Goal: Task Accomplishment & Management: Complete application form

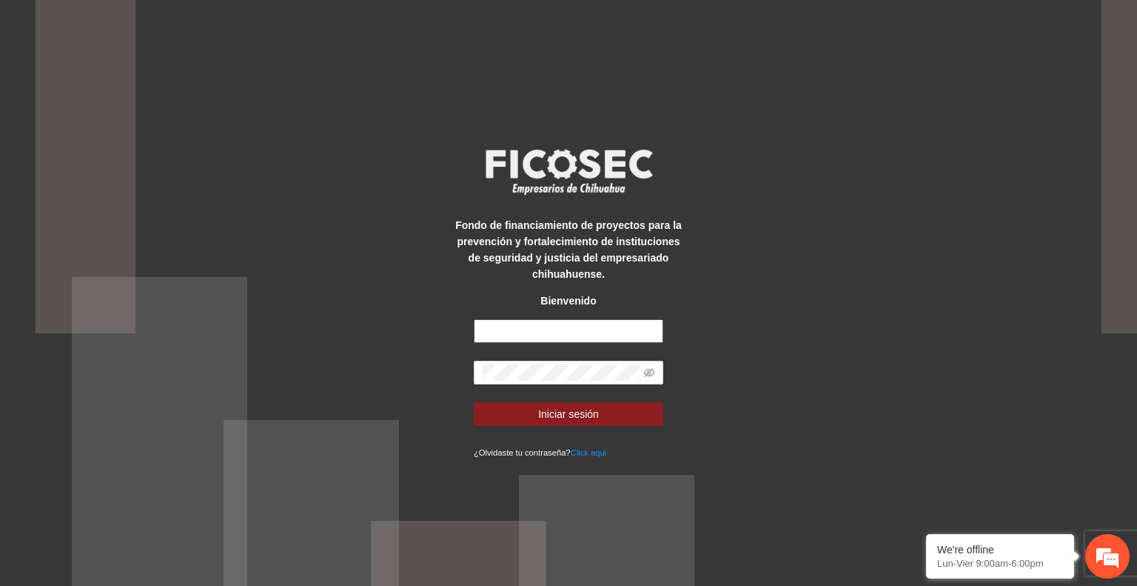
type input "**********"
click at [603, 410] on button "Iniciar sesión" at bounding box center [569, 414] width 190 height 24
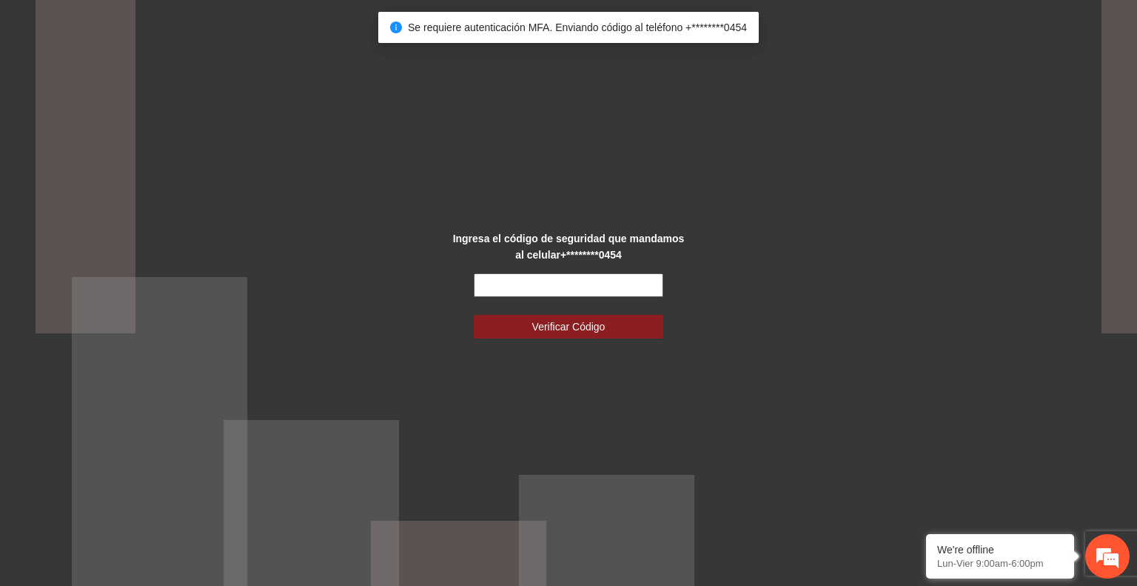
click at [591, 292] on input "text" at bounding box center [569, 285] width 190 height 24
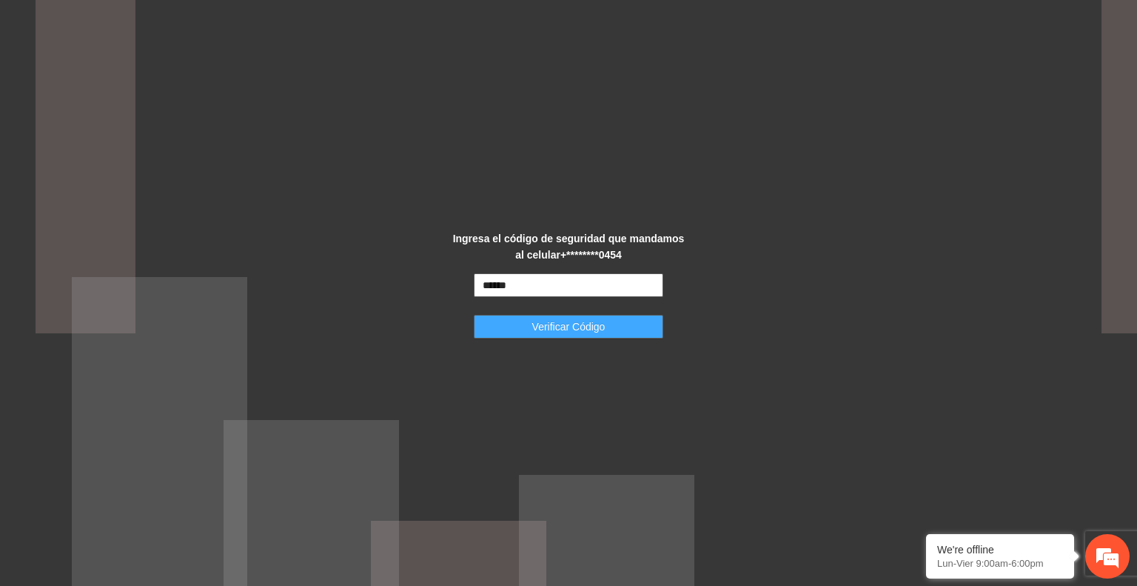
type input "******"
click at [574, 321] on span "Verificar Código" at bounding box center [568, 326] width 73 height 16
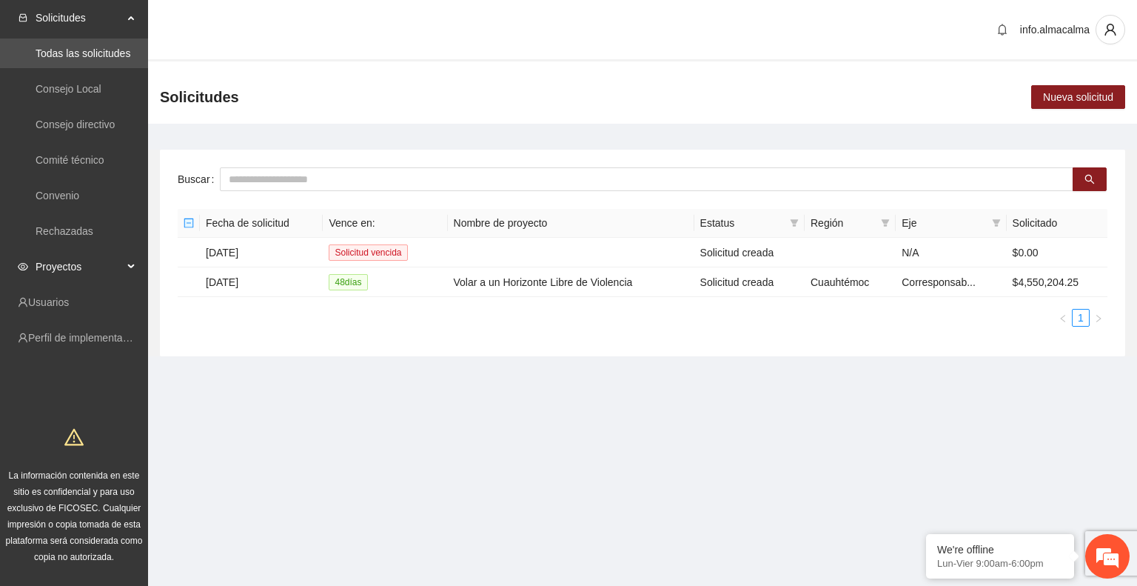
click at [107, 260] on span "Proyectos" at bounding box center [79, 267] width 87 height 30
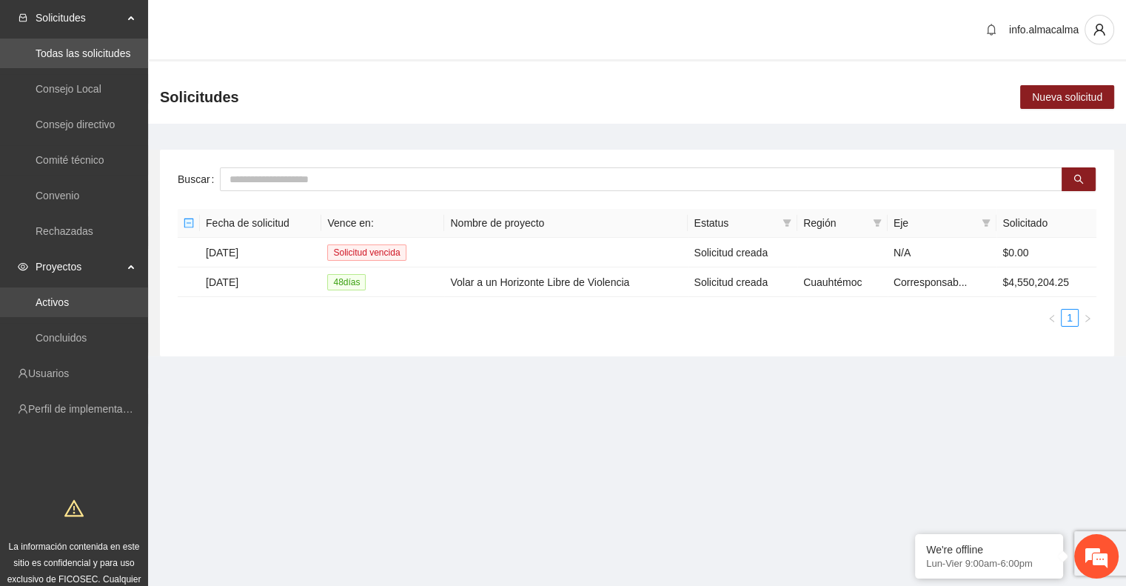
click at [69, 296] on link "Activos" at bounding box center [52, 302] width 33 height 12
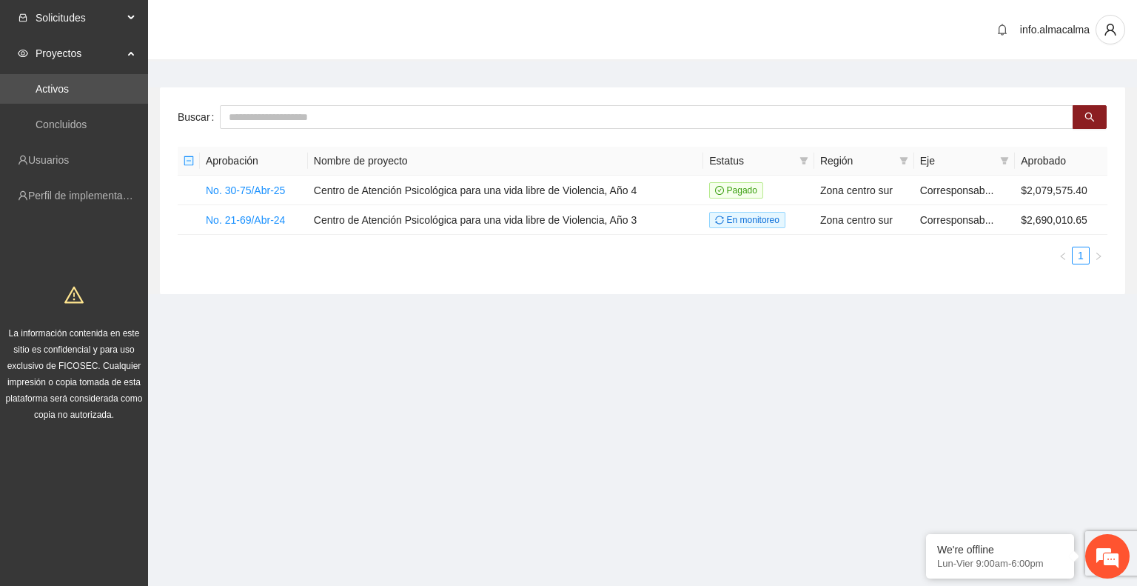
click at [94, 21] on span "Solicitudes" at bounding box center [79, 18] width 87 height 30
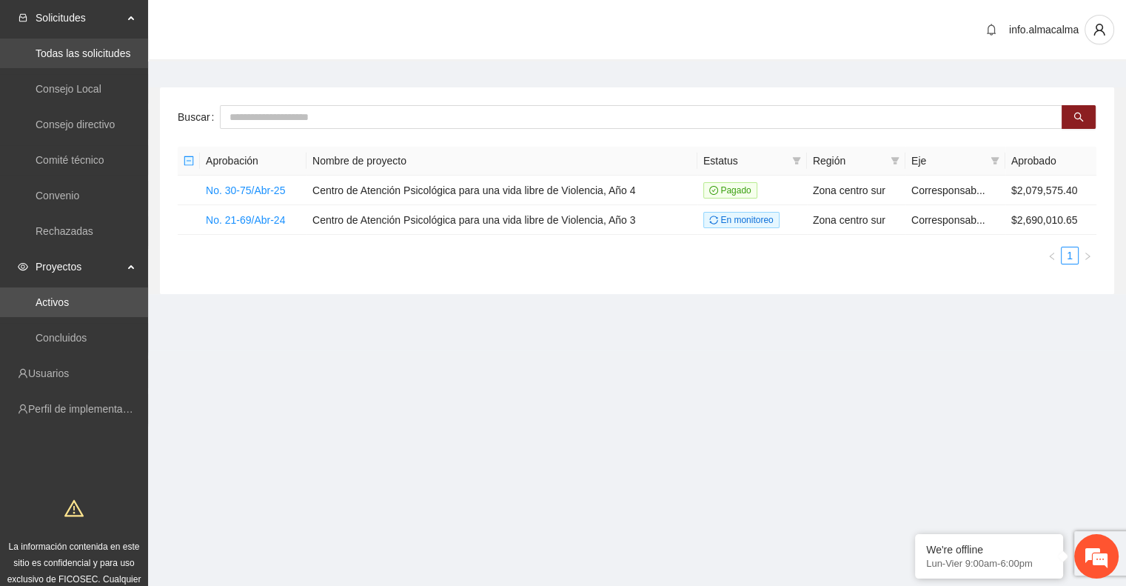
click at [87, 57] on link "Todas las solicitudes" at bounding box center [83, 53] width 95 height 12
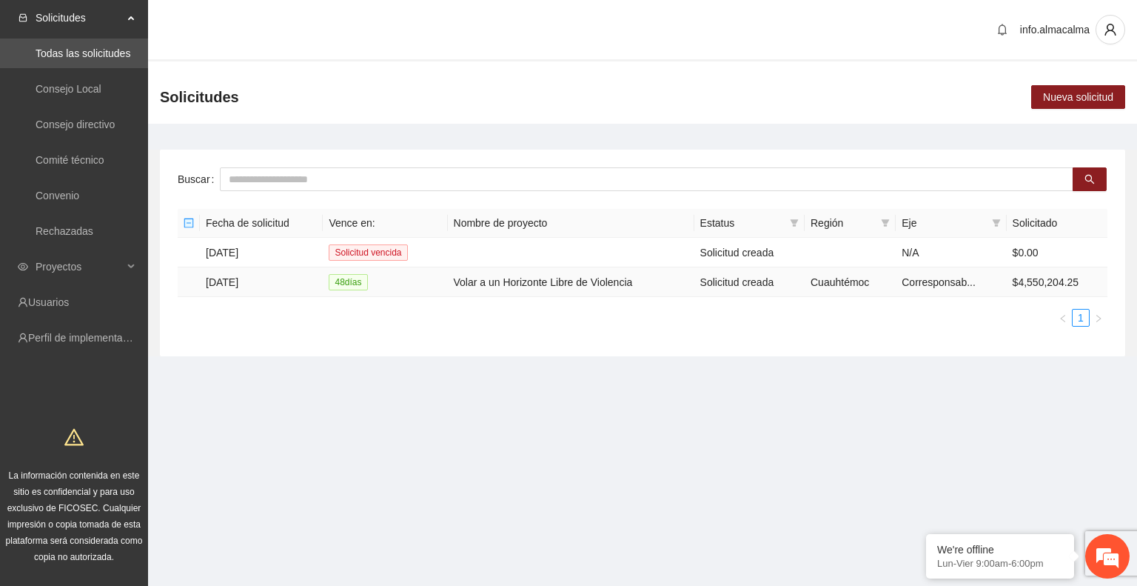
click at [243, 284] on td "26/09/2025" at bounding box center [261, 282] width 123 height 30
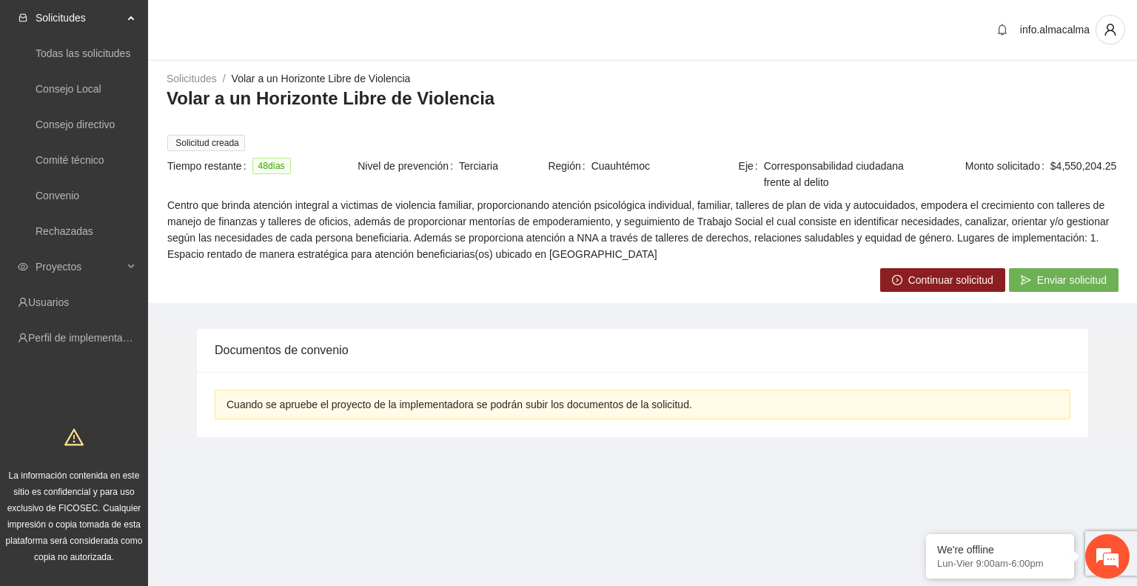
click at [918, 284] on span "Continuar solicitud" at bounding box center [950, 280] width 85 height 16
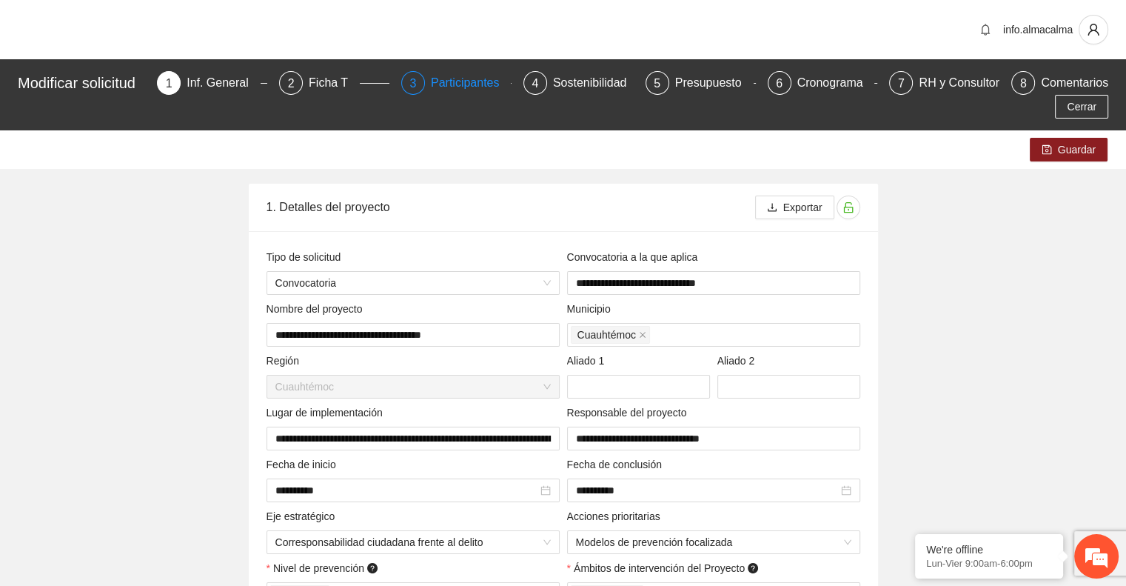
click at [480, 78] on div "Participantes" at bounding box center [471, 83] width 81 height 24
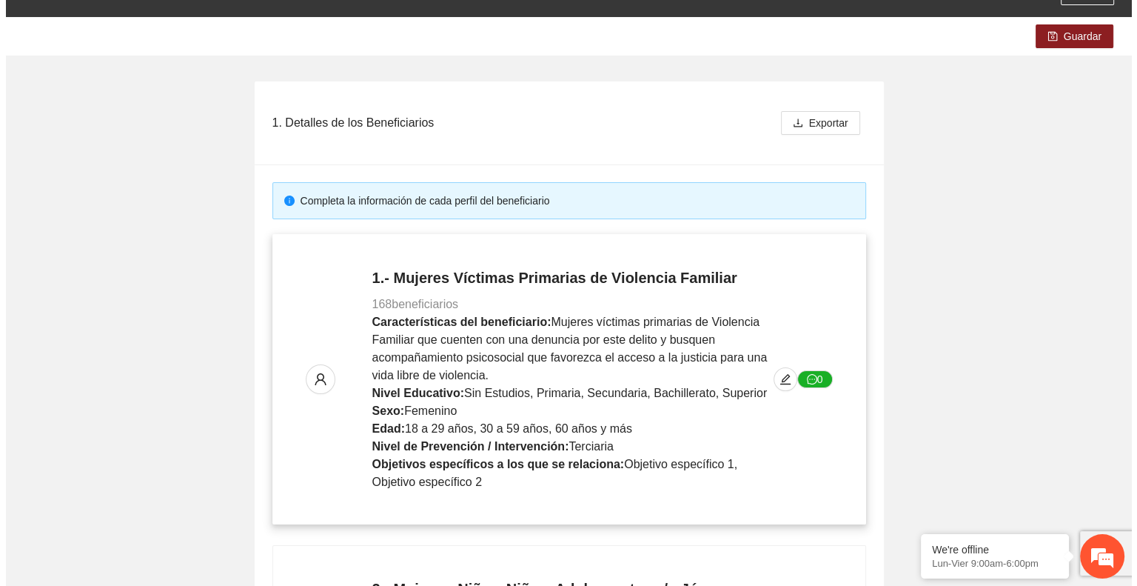
scroll to position [148, 0]
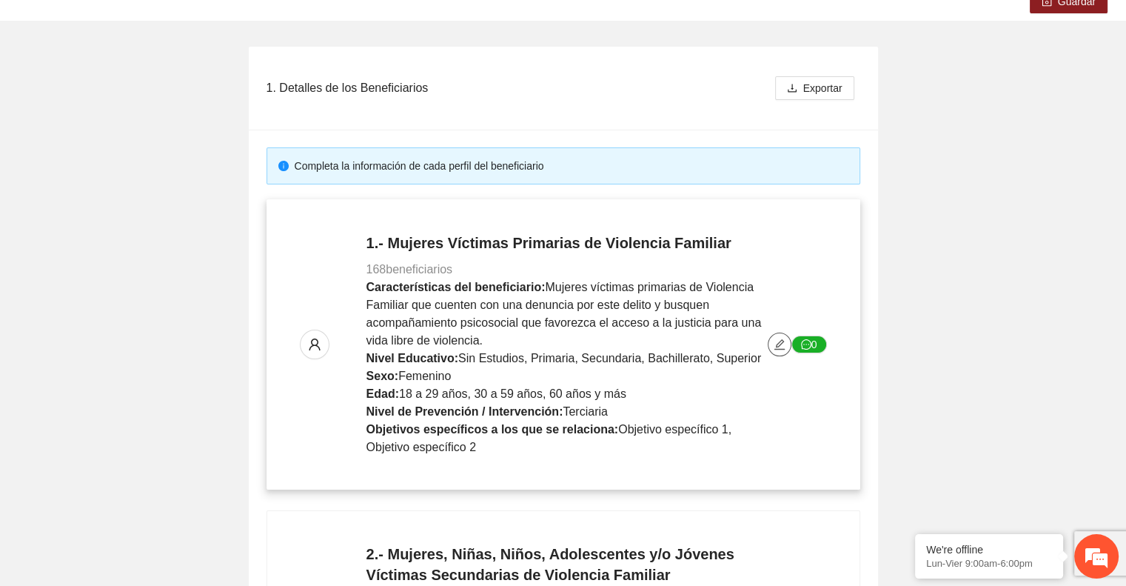
click at [772, 350] on button "button" at bounding box center [780, 344] width 24 height 24
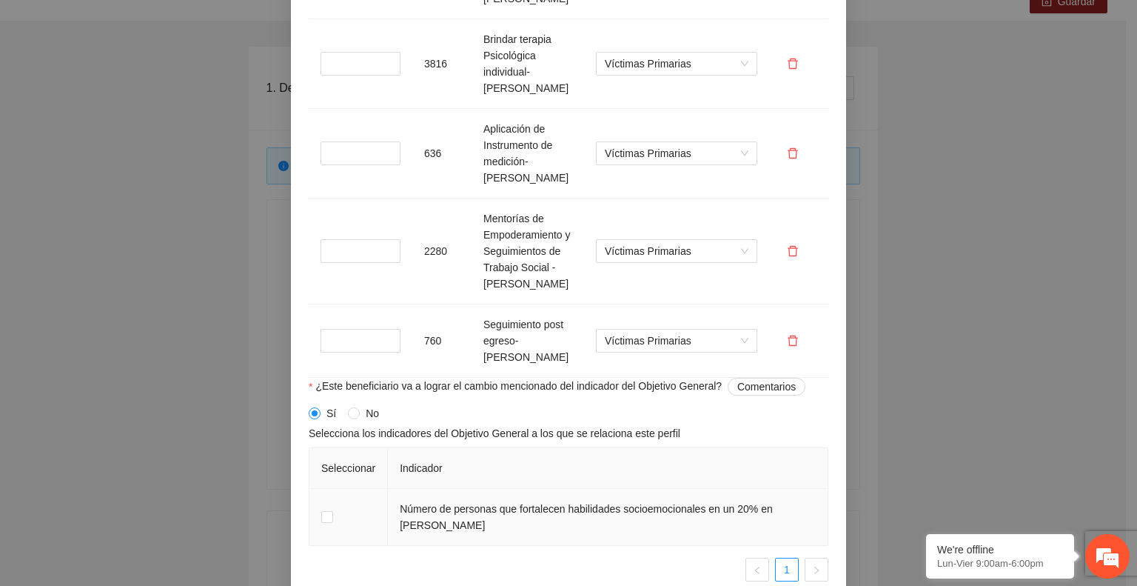
scroll to position [1621, 0]
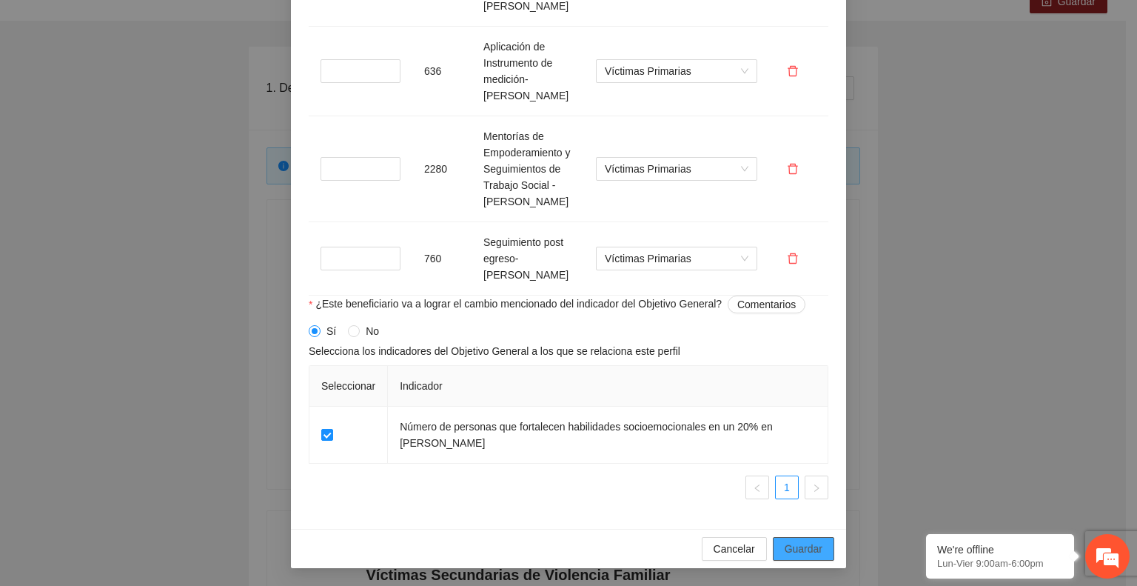
click at [823, 552] on button "Guardar" at bounding box center [803, 549] width 61 height 24
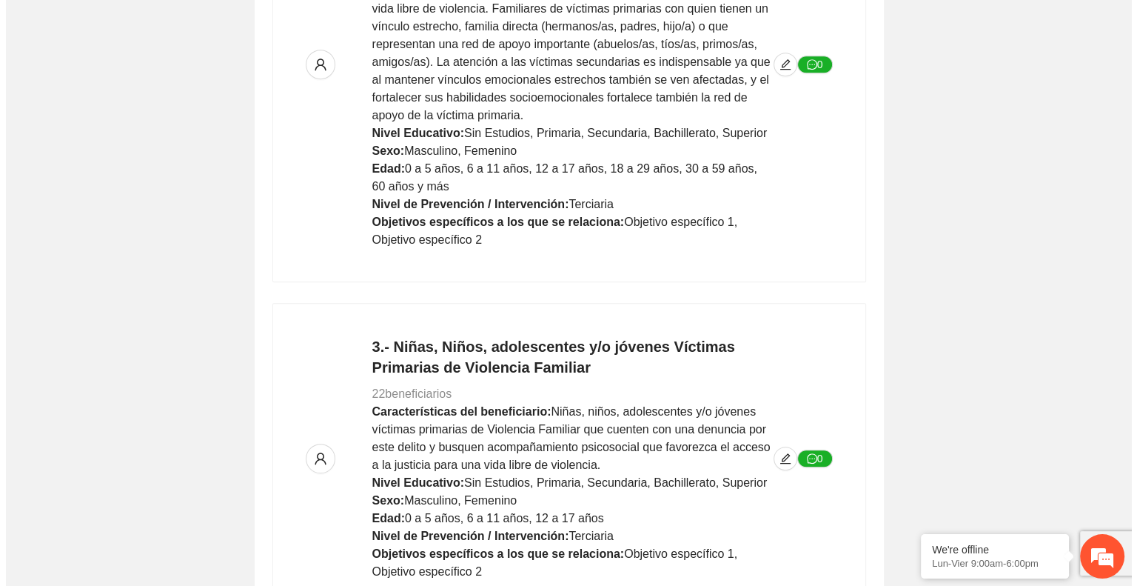
scroll to position [814, 0]
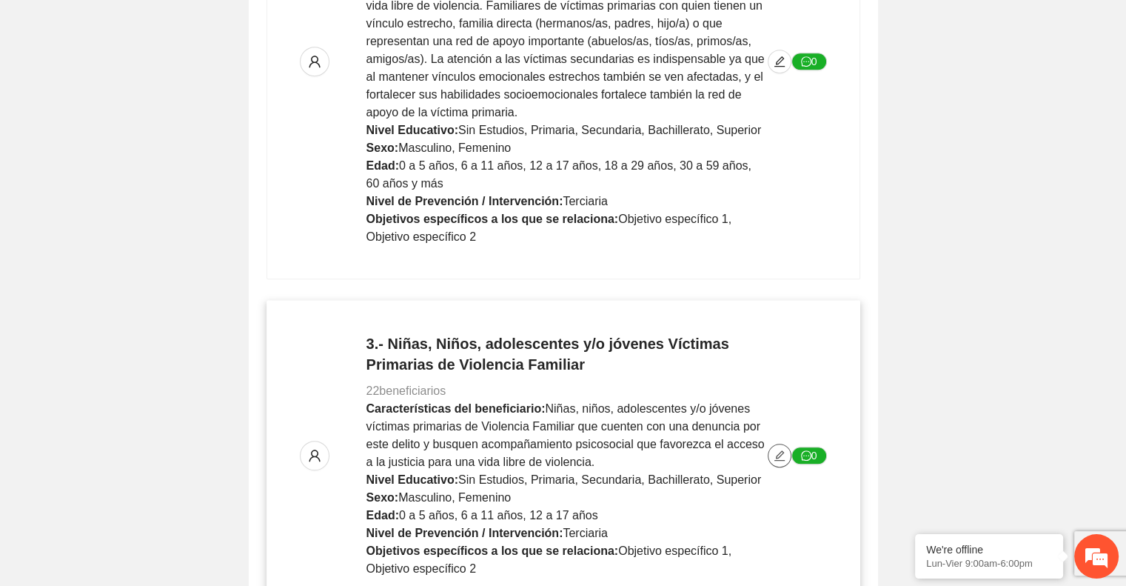
click at [776, 452] on icon "edit" at bounding box center [780, 455] width 12 height 12
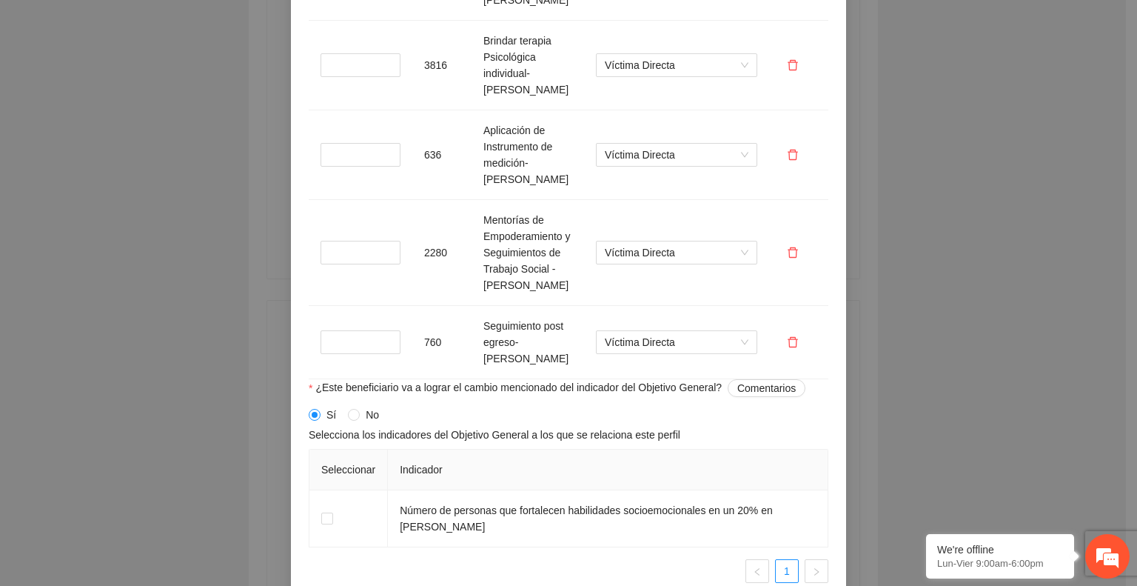
scroll to position [1621, 0]
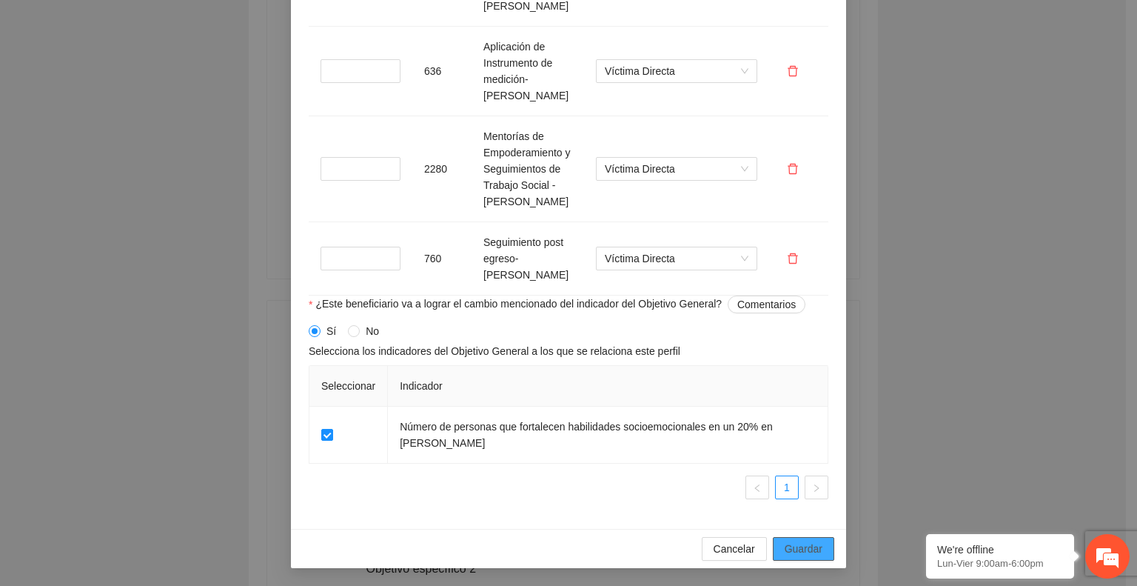
click at [801, 548] on span "Guardar" at bounding box center [804, 548] width 38 height 16
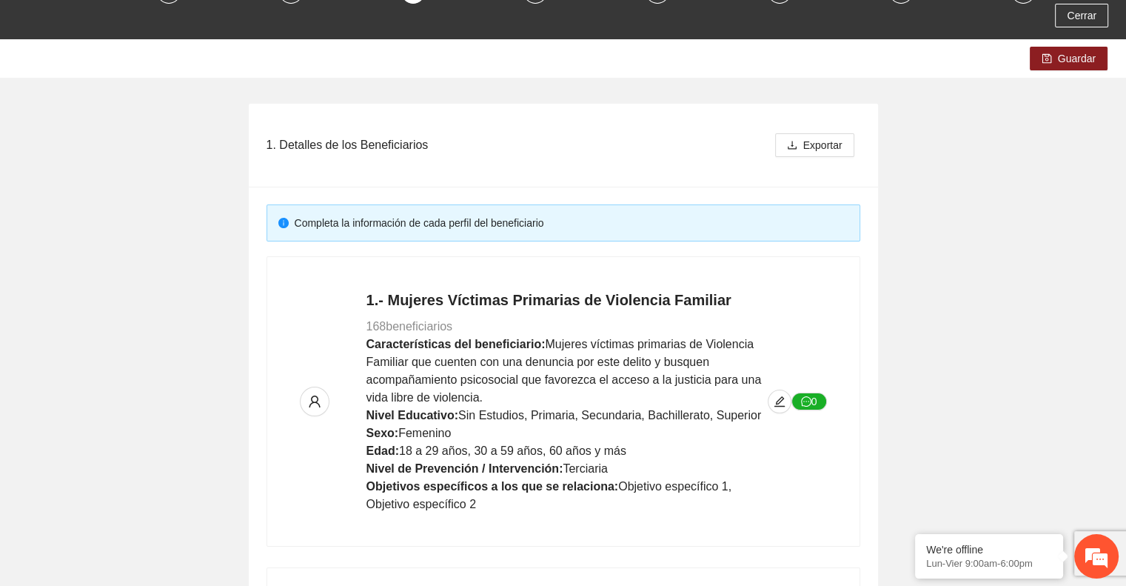
scroll to position [0, 0]
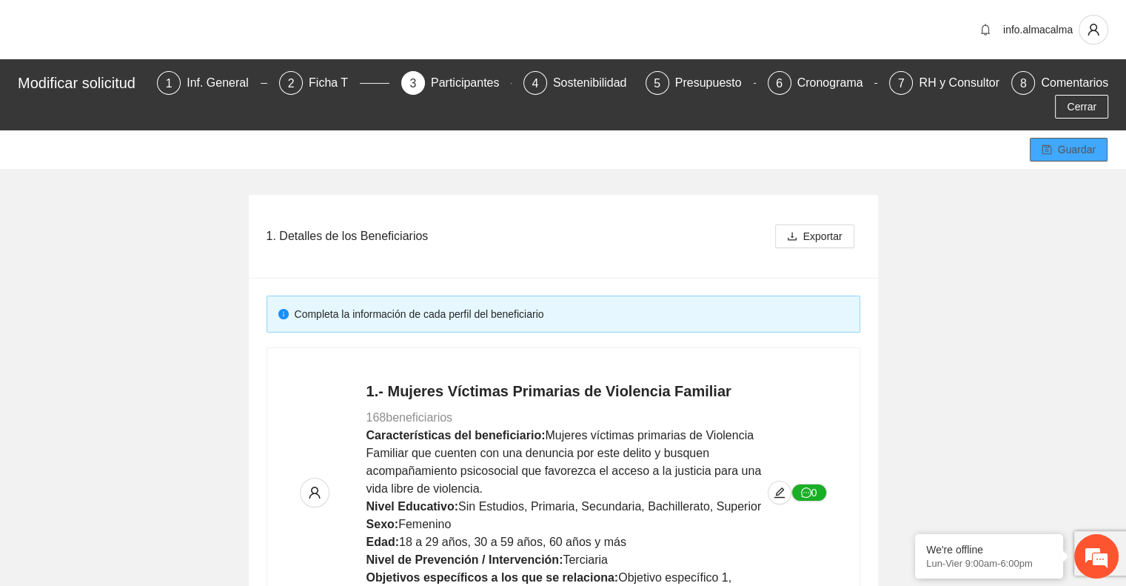
click at [1052, 147] on icon "save" at bounding box center [1047, 149] width 10 height 10
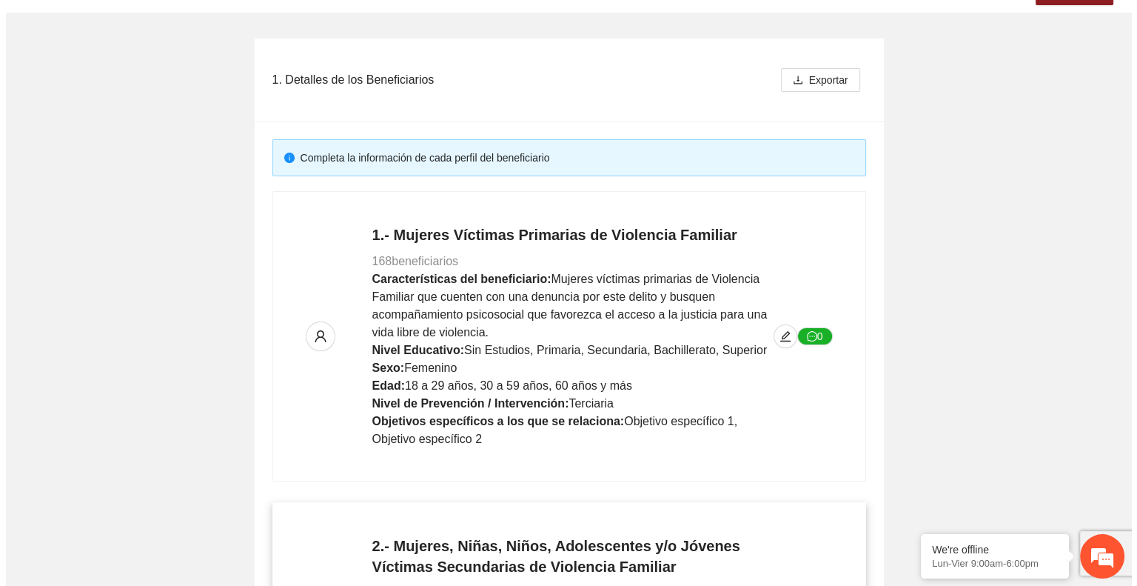
scroll to position [444, 0]
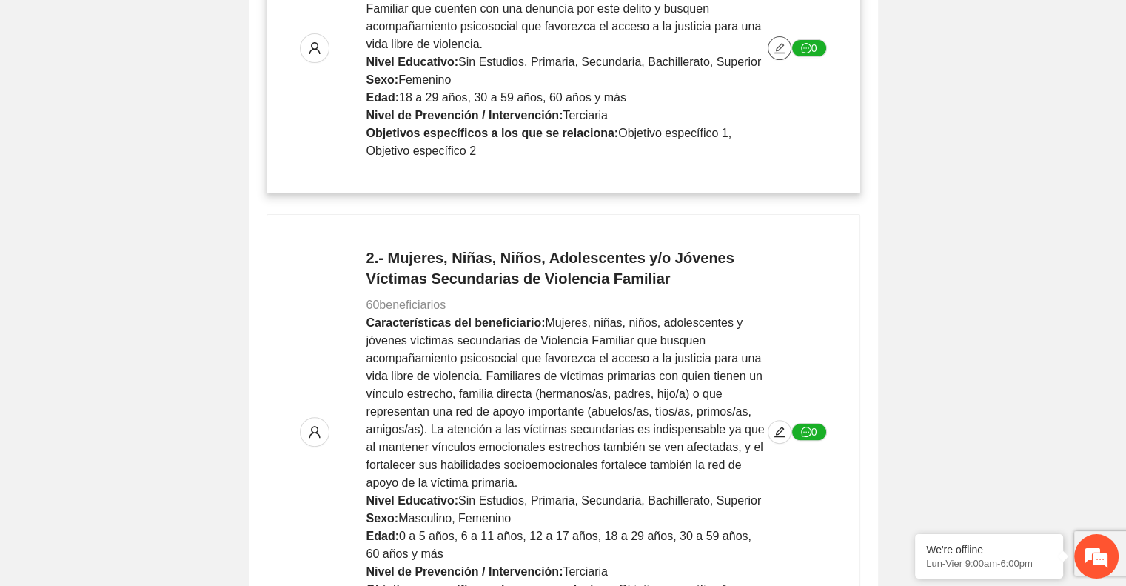
click at [774, 48] on icon "edit" at bounding box center [780, 48] width 12 height 12
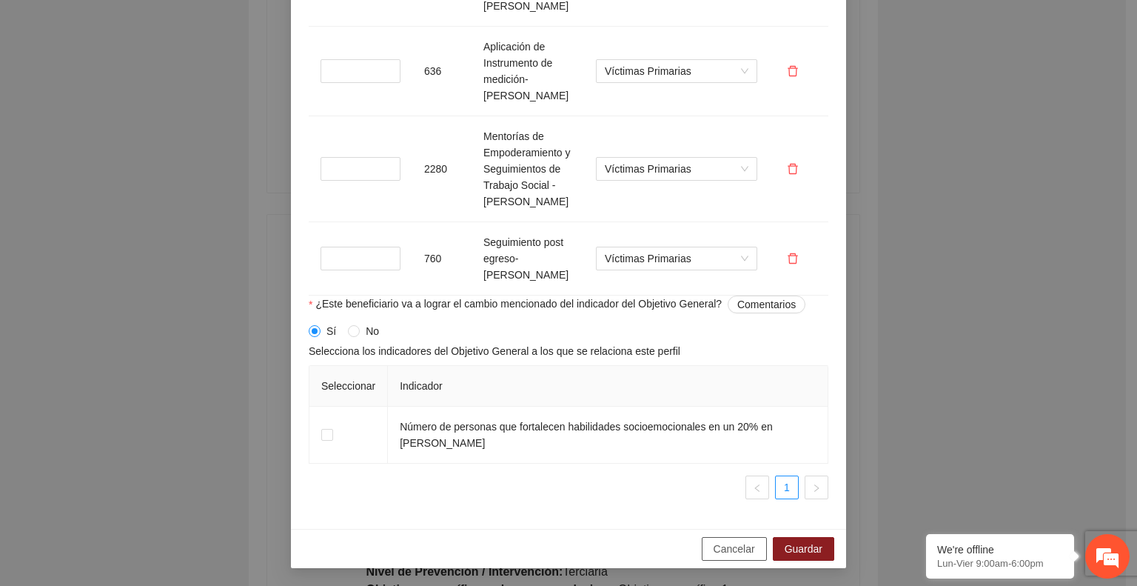
scroll to position [0, 0]
click at [721, 538] on button "Cancelar" at bounding box center [734, 549] width 65 height 24
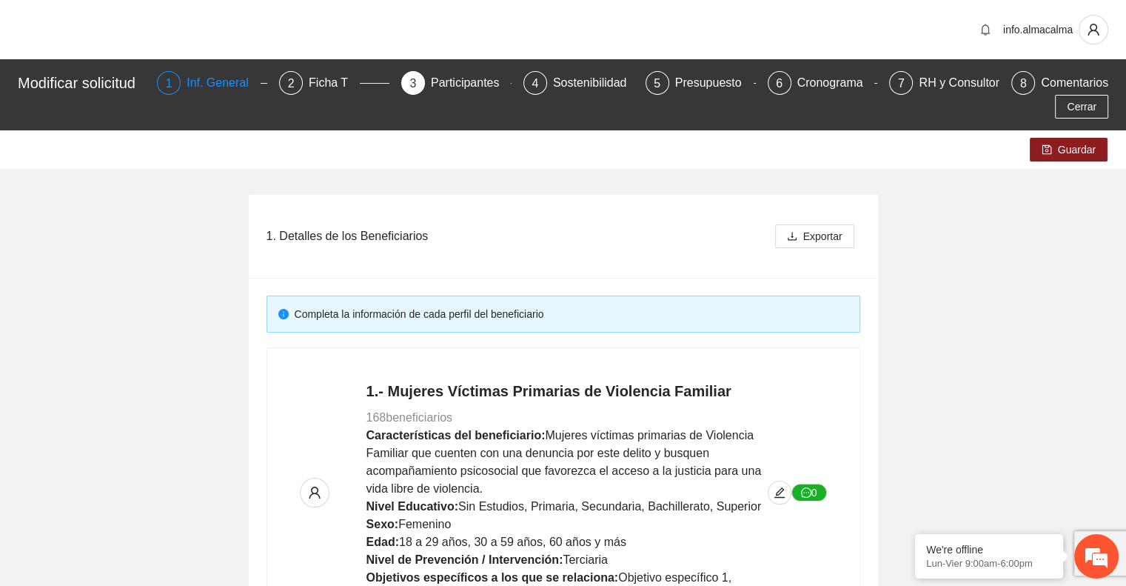
click at [220, 89] on div "Inf. General" at bounding box center [224, 83] width 74 height 24
